Goal: Information Seeking & Learning: Learn about a topic

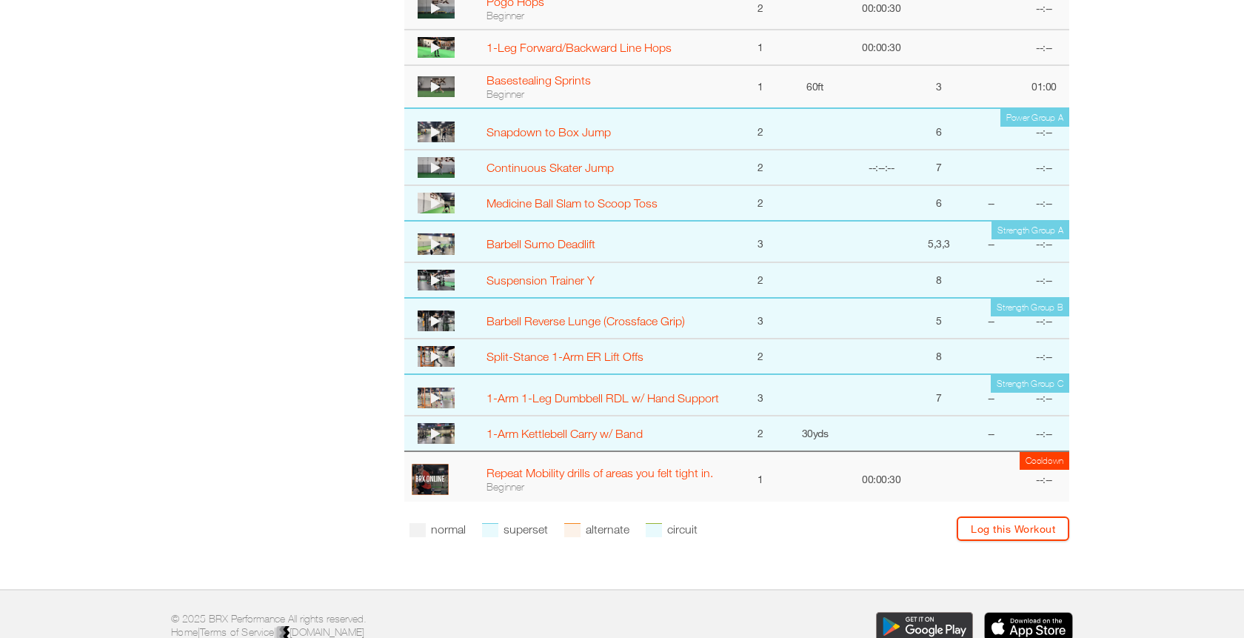
scroll to position [800, 0]
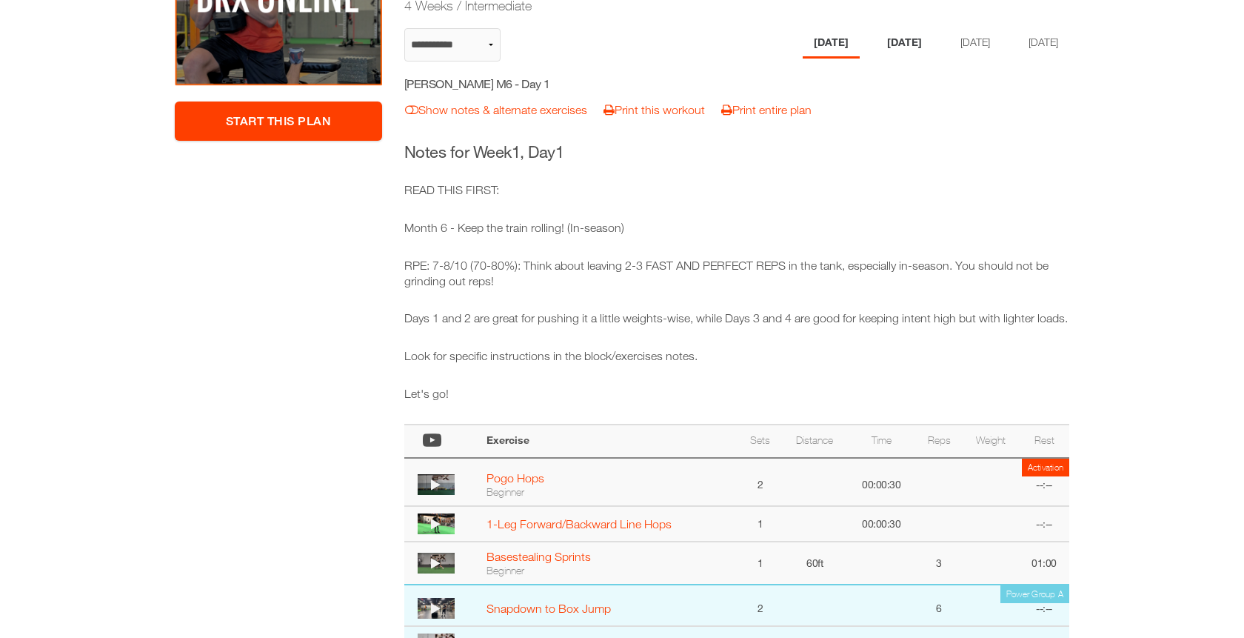
click at [887, 35] on li "[DATE]" at bounding box center [904, 43] width 57 height 30
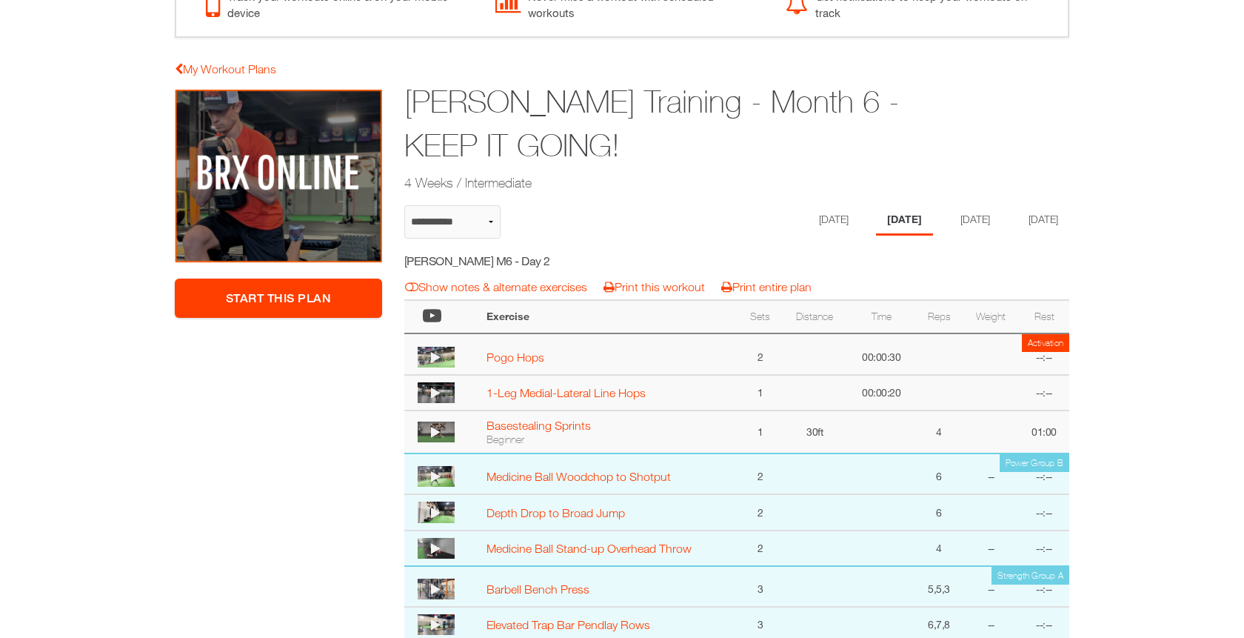
scroll to position [43, 0]
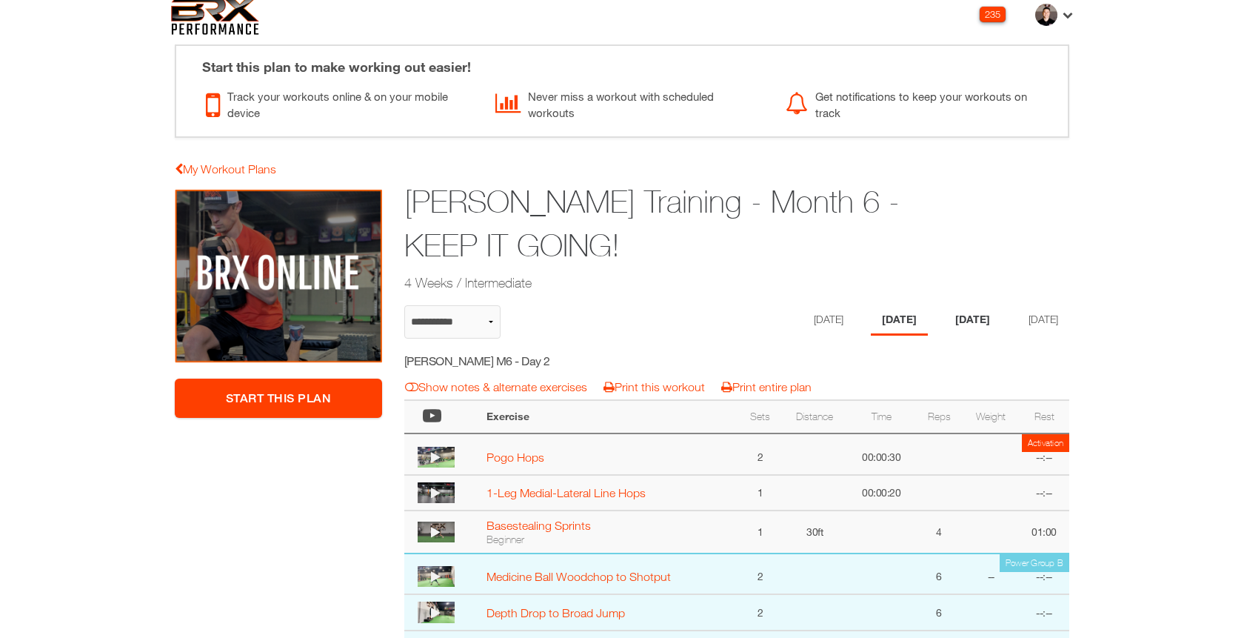
click at [995, 305] on li "[DATE]" at bounding box center [972, 320] width 57 height 30
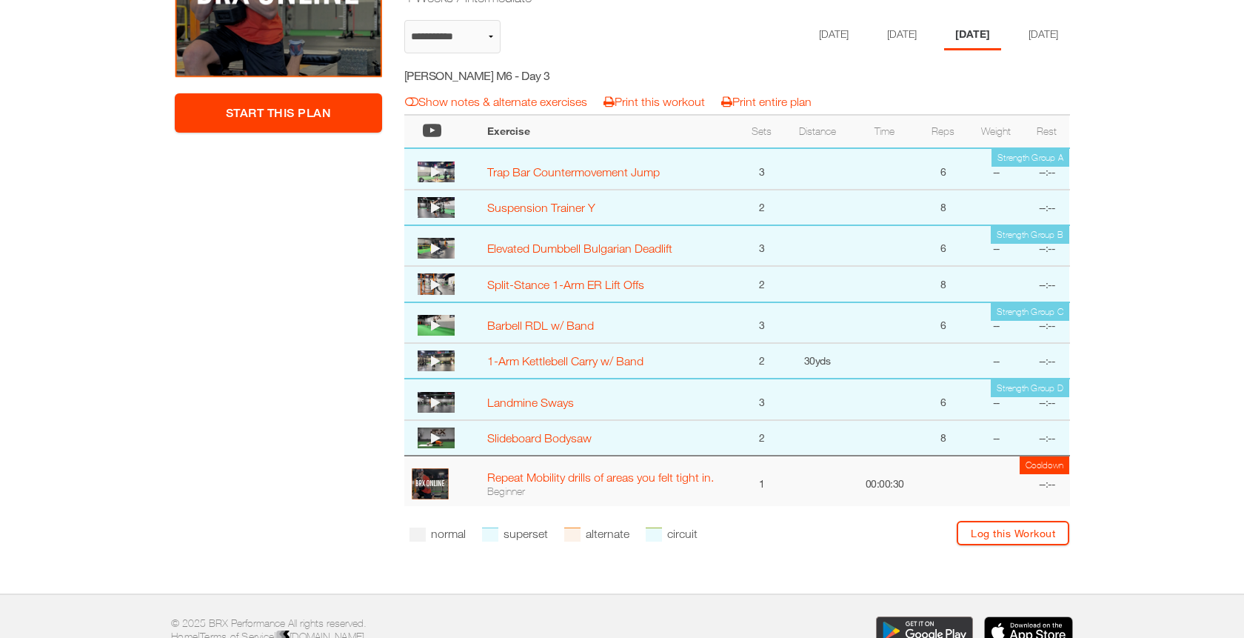
scroll to position [275, 0]
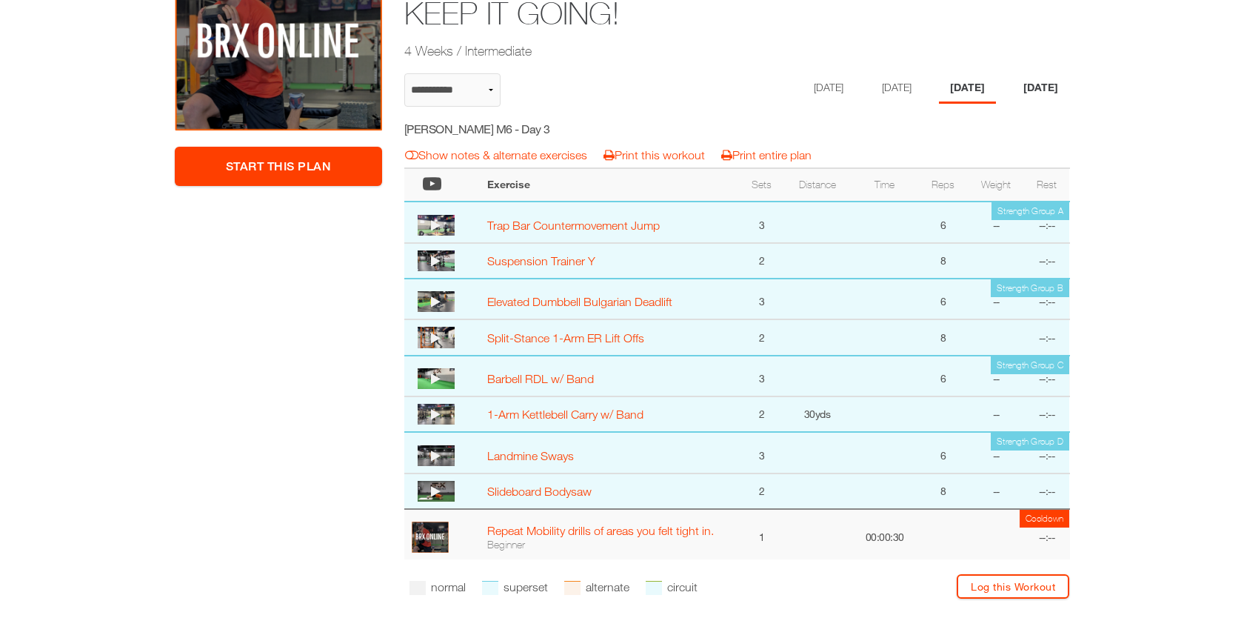
click at [1023, 81] on li "[DATE]" at bounding box center [1040, 88] width 57 height 30
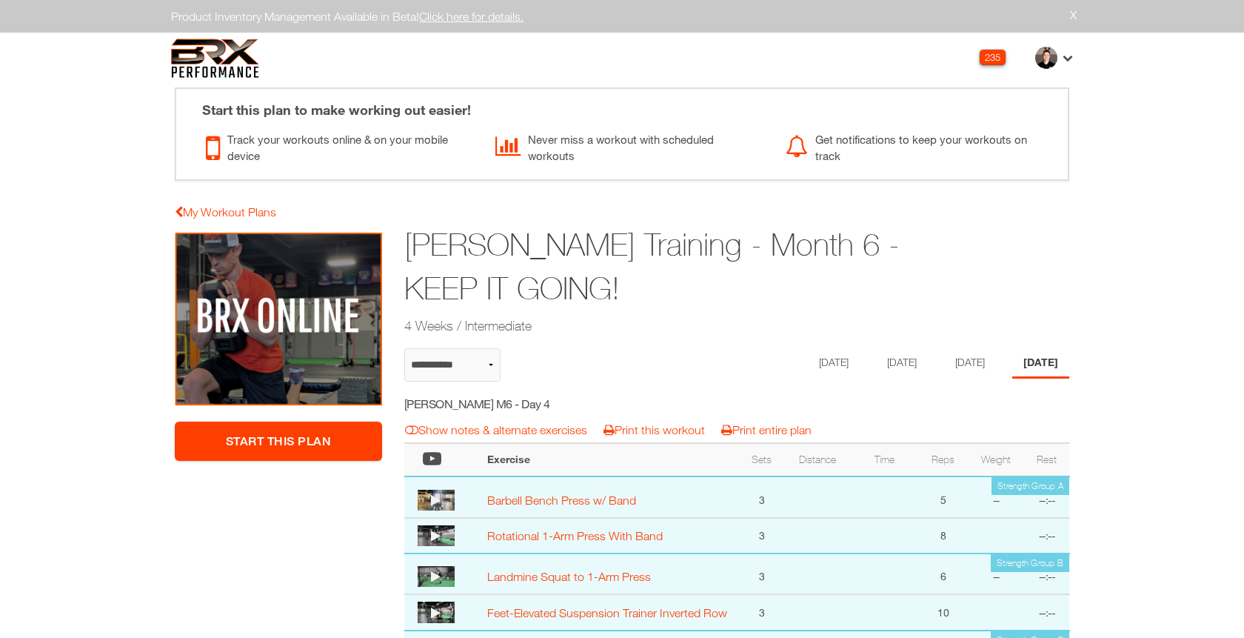
scroll to position [114, 0]
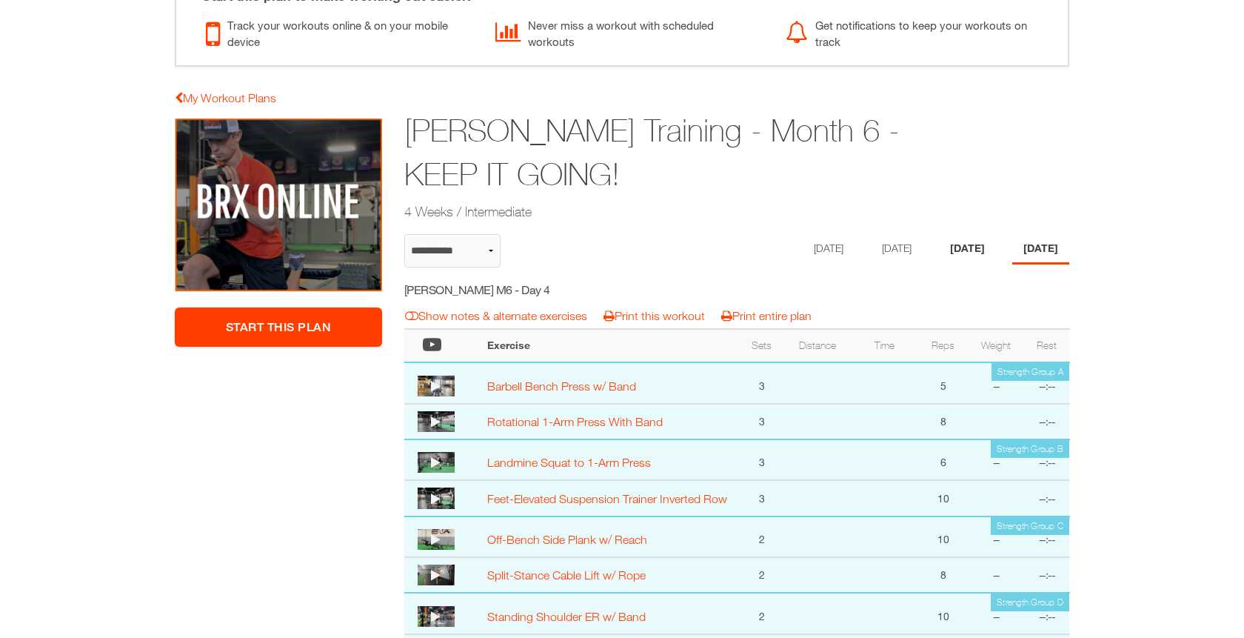
click at [977, 254] on li "[DATE]" at bounding box center [967, 249] width 57 height 30
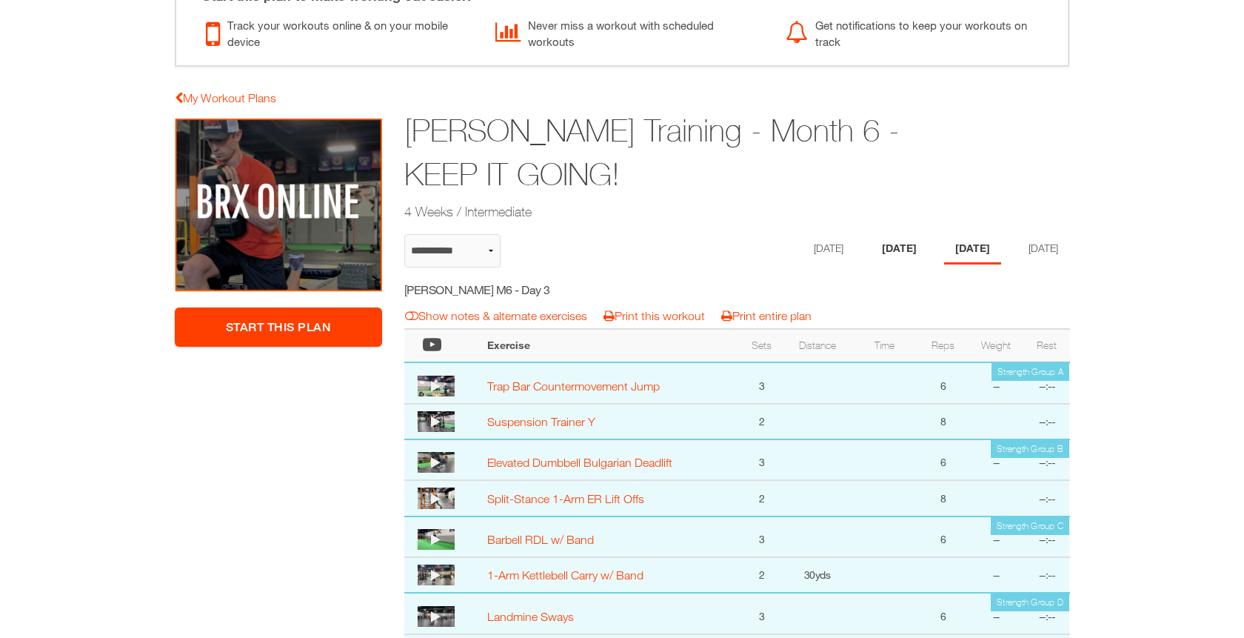
click at [885, 247] on li "[DATE]" at bounding box center [899, 249] width 57 height 30
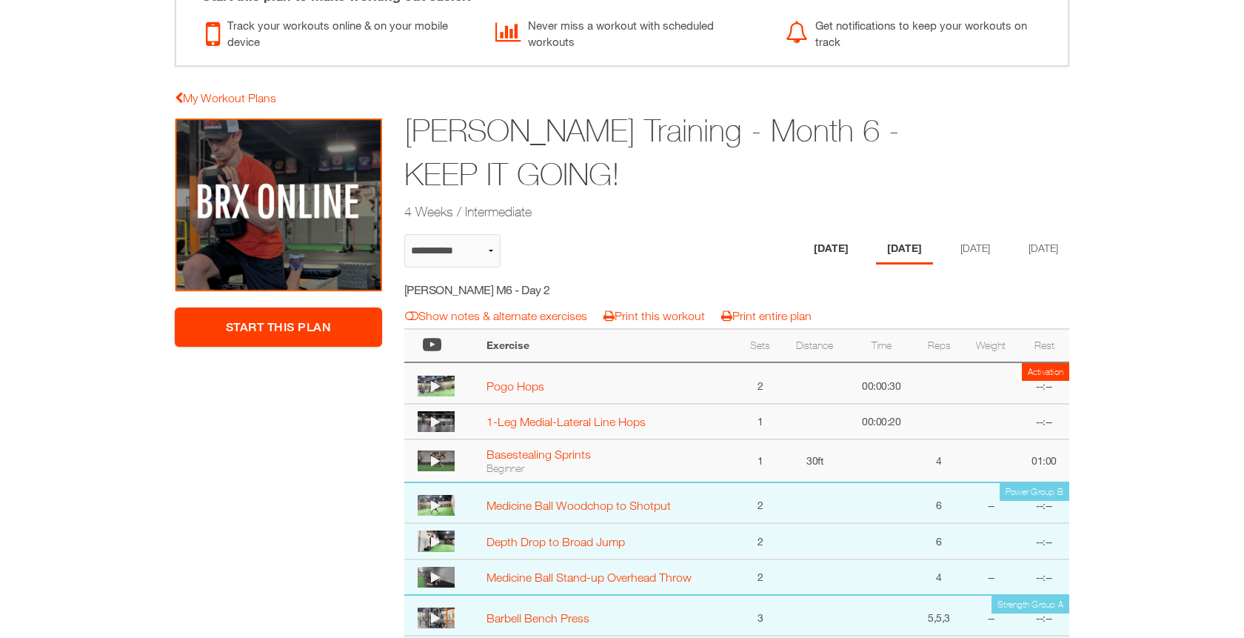
click at [824, 243] on li "[DATE]" at bounding box center [831, 249] width 57 height 30
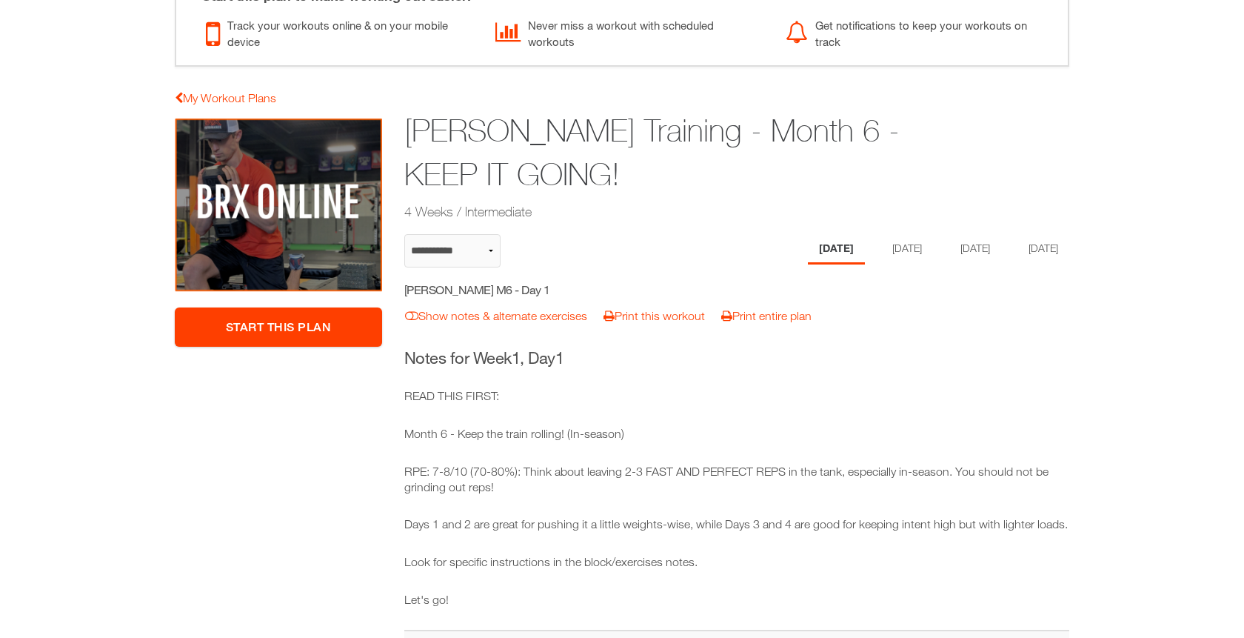
drag, startPoint x: 635, startPoint y: 182, endPoint x: 407, endPoint y: 112, distance: 238.0
click at [407, 112] on h1 "[PERSON_NAME] Training - Month 6 - KEEP IT GOING!" at bounding box center [679, 152] width 551 height 87
copy h1 "[PERSON_NAME] Training - Month 6 - KEEP IT GOING!"
click at [1049, 259] on li "[DATE]" at bounding box center [1040, 249] width 57 height 30
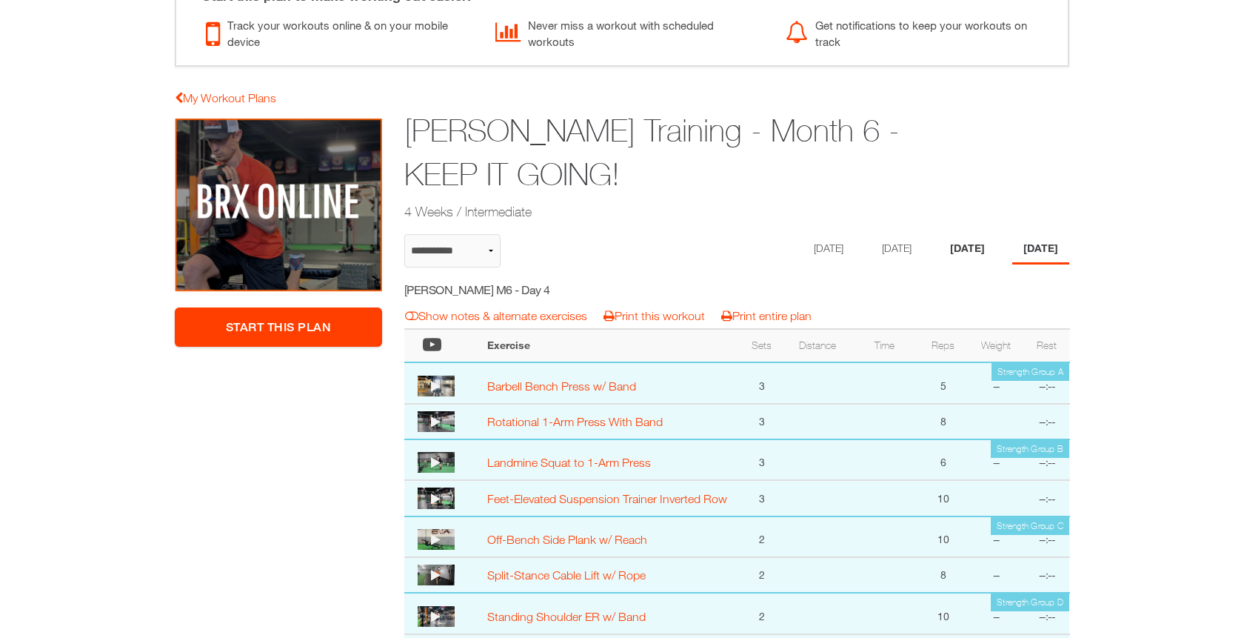
click at [968, 238] on li "[DATE]" at bounding box center [967, 249] width 57 height 30
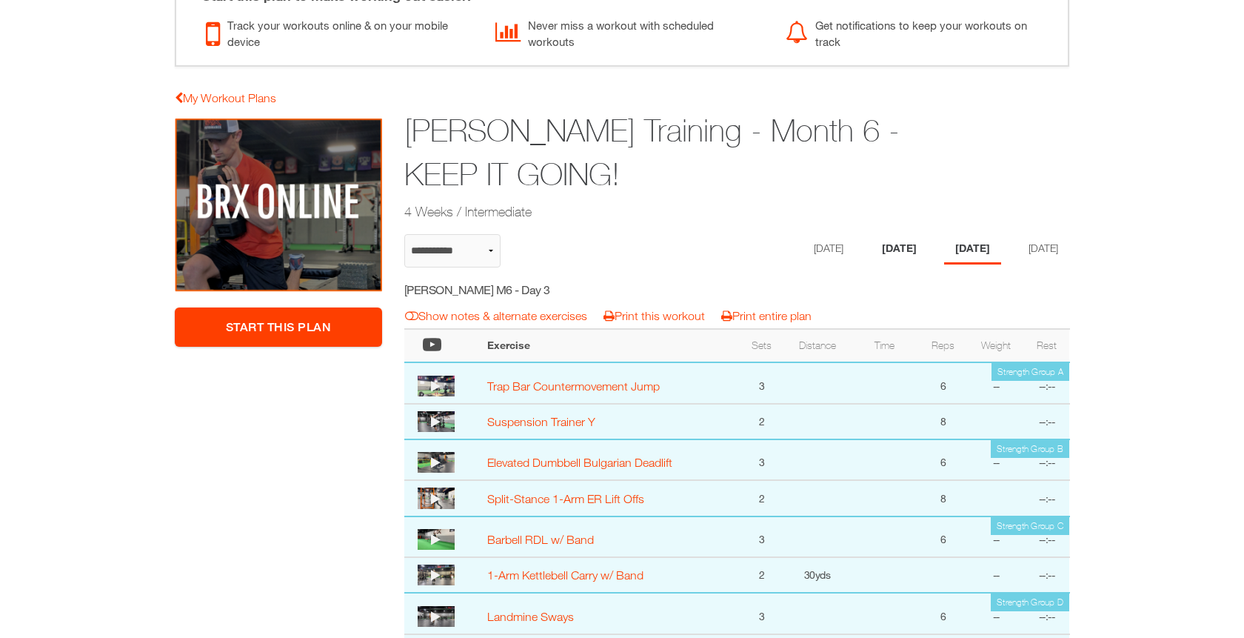
click at [898, 238] on li "[DATE]" at bounding box center [899, 249] width 57 height 30
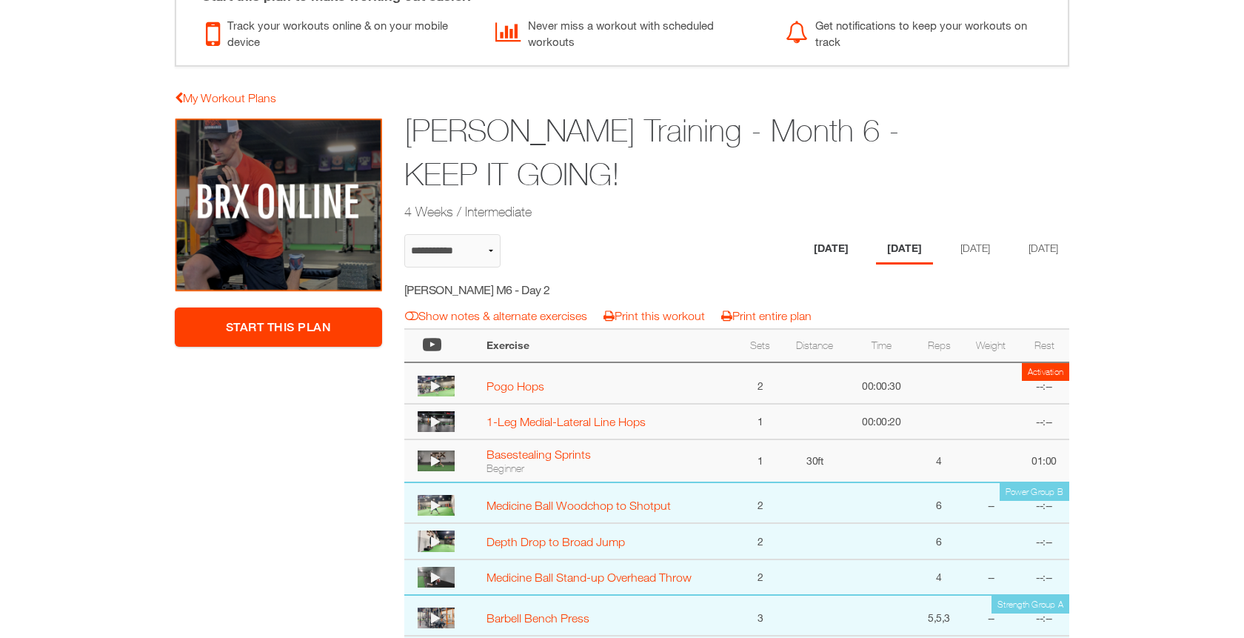
click at [837, 245] on li "[DATE]" at bounding box center [831, 249] width 57 height 30
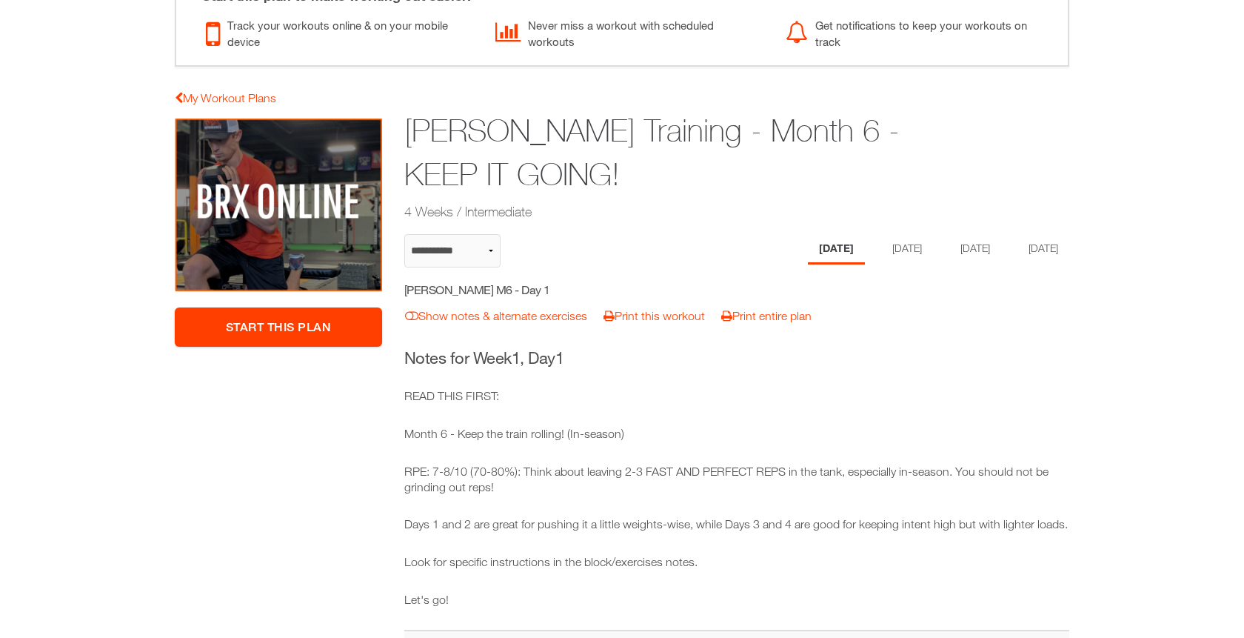
select select "**********"
